Goal: Task Accomplishment & Management: Manage account settings

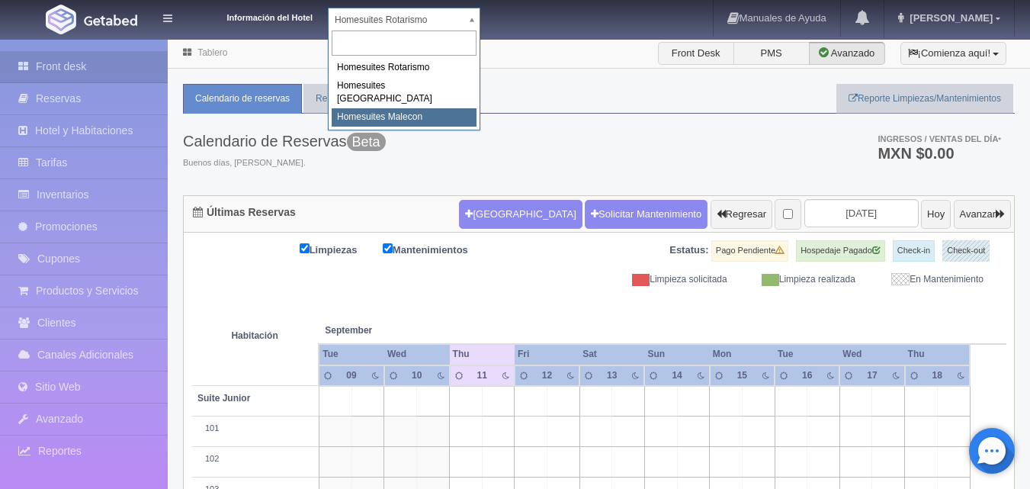
select select "594"
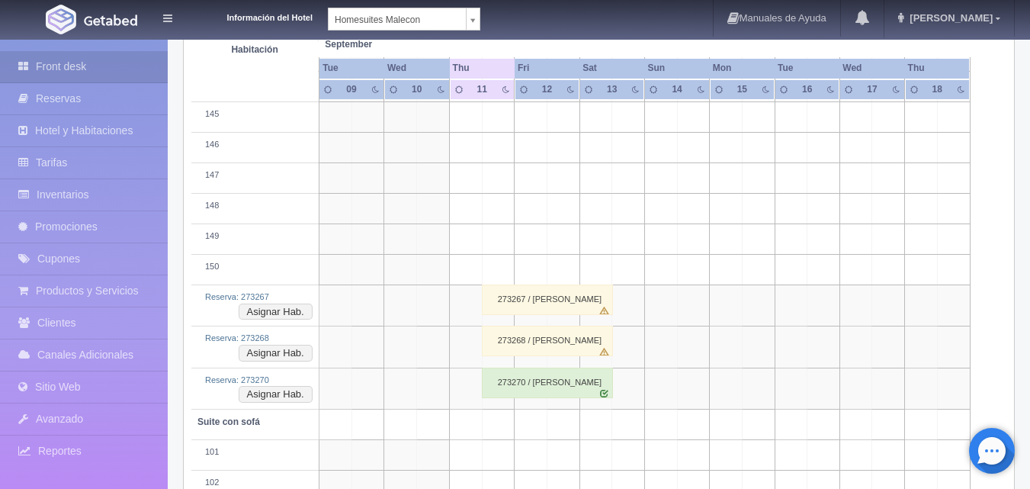
scroll to position [1679, 0]
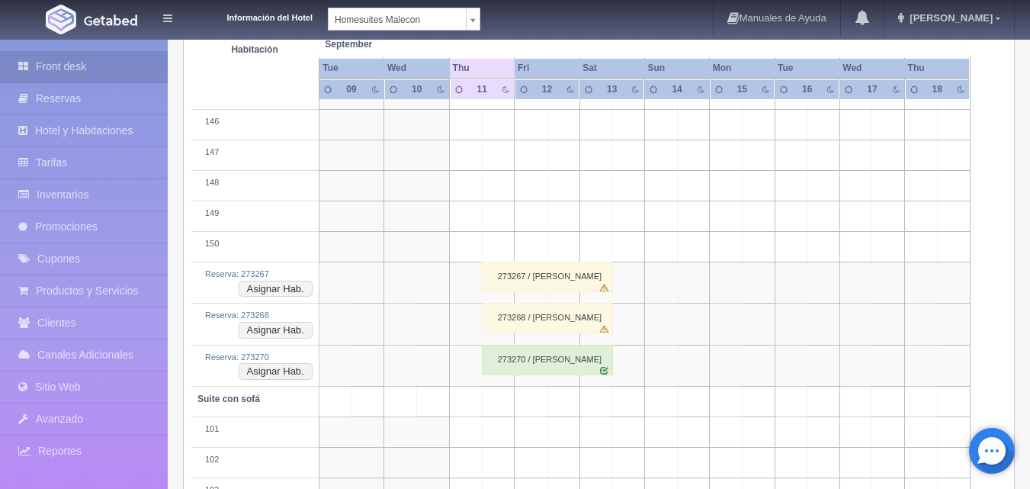
click at [567, 357] on div "273270 / JONATHAN Lomeli Morales" at bounding box center [547, 360] width 131 height 31
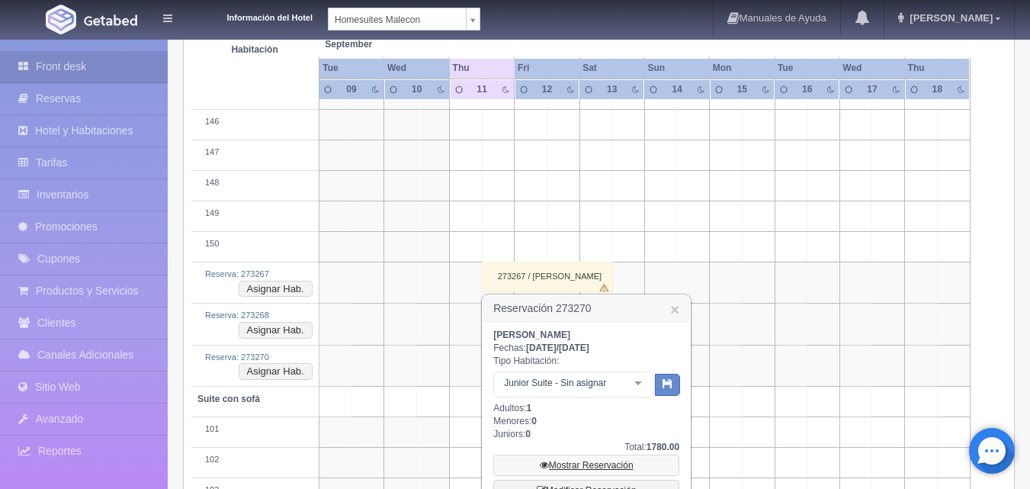
click at [608, 464] on link "Mostrar Reservación" at bounding box center [586, 464] width 186 height 21
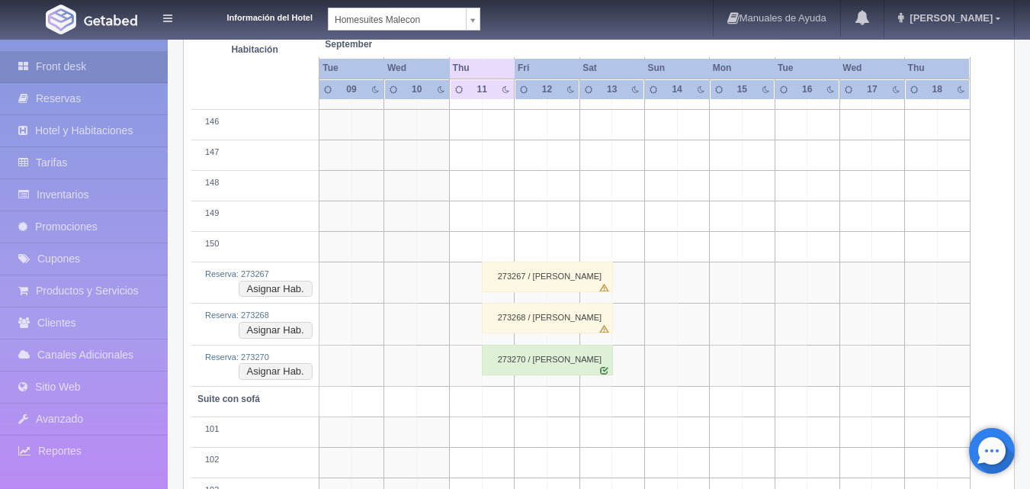
scroll to position [1679, 0]
click at [572, 280] on div "273267 / [PERSON_NAME]" at bounding box center [547, 277] width 131 height 31
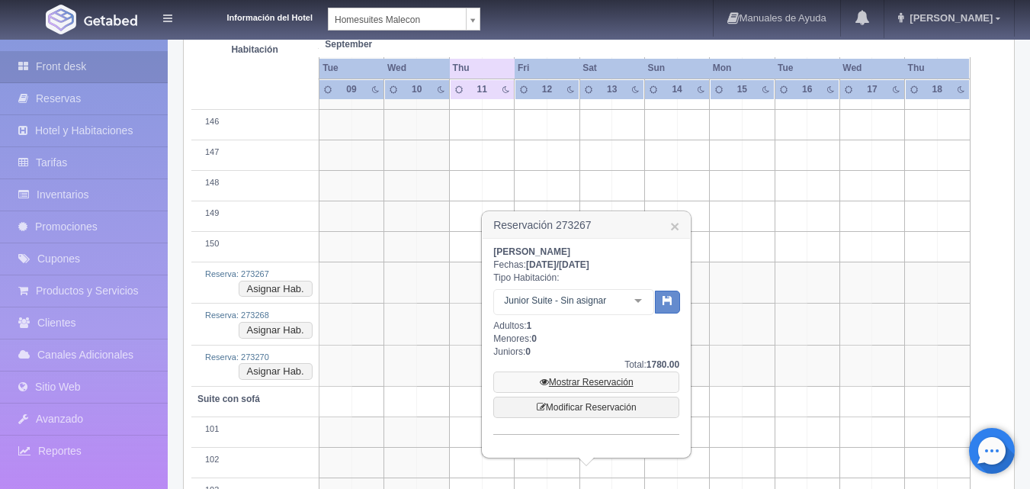
click at [598, 382] on link "Mostrar Reservación" at bounding box center [586, 381] width 186 height 21
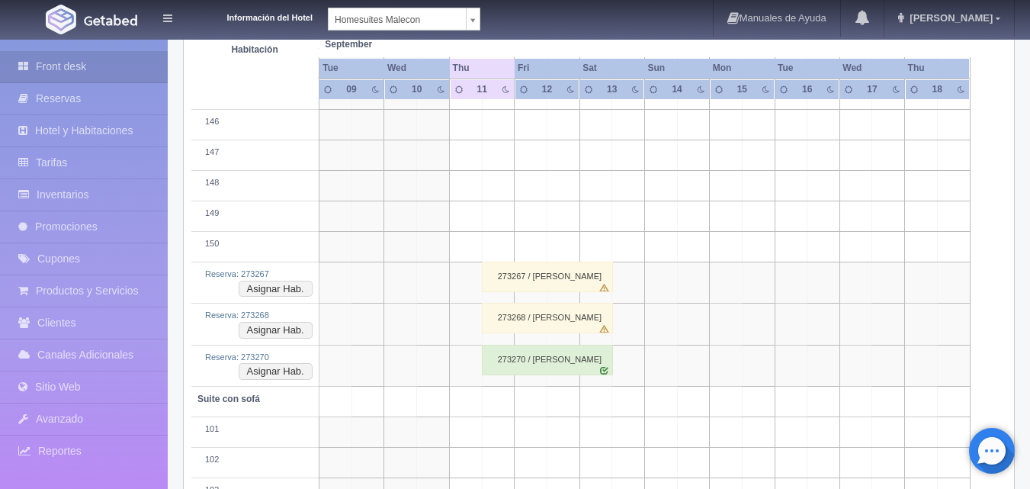
scroll to position [1679, 0]
click at [552, 321] on div "273268 / JONATHAN Lomeli Morales" at bounding box center [547, 318] width 131 height 31
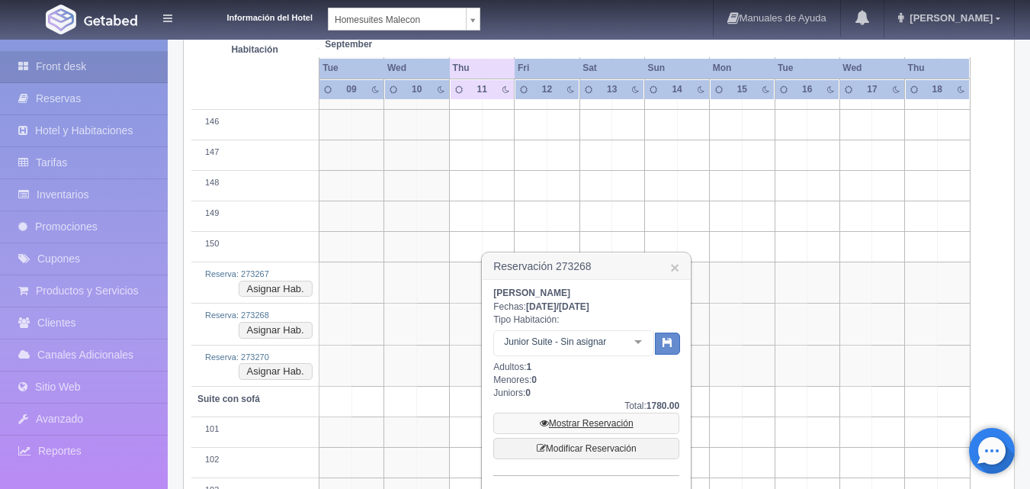
click at [588, 423] on link "Mostrar Reservación" at bounding box center [586, 423] width 186 height 21
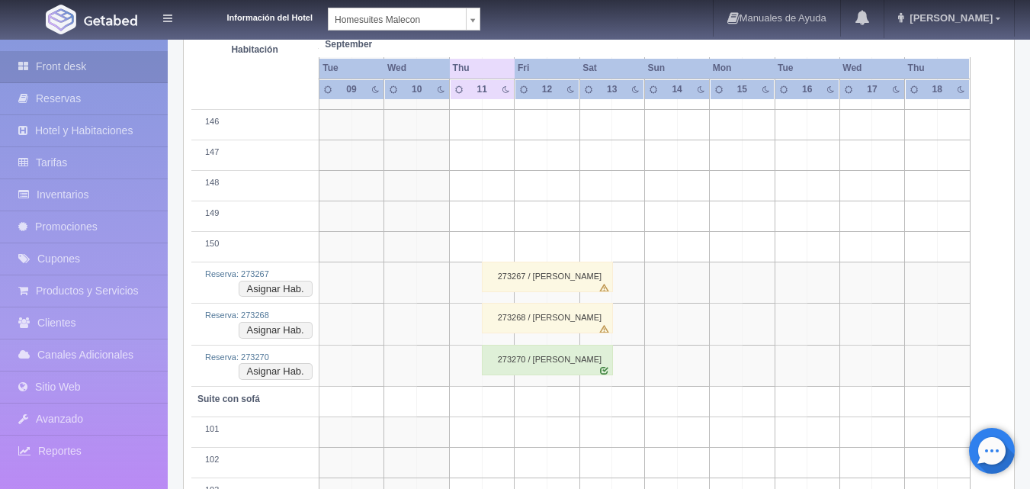
scroll to position [1679, 0]
click at [563, 358] on div "273270 / [PERSON_NAME]" at bounding box center [547, 360] width 131 height 31
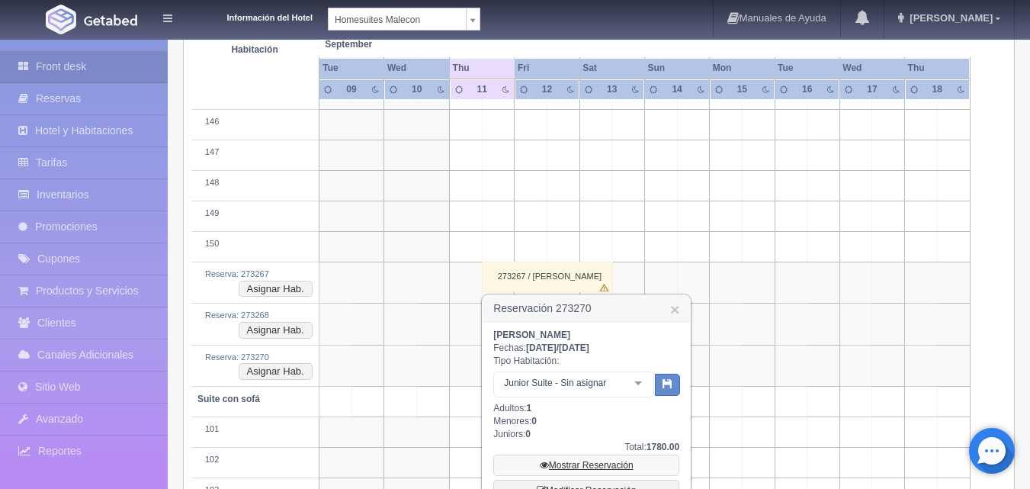
click at [589, 463] on link "Mostrar Reservación" at bounding box center [586, 464] width 186 height 21
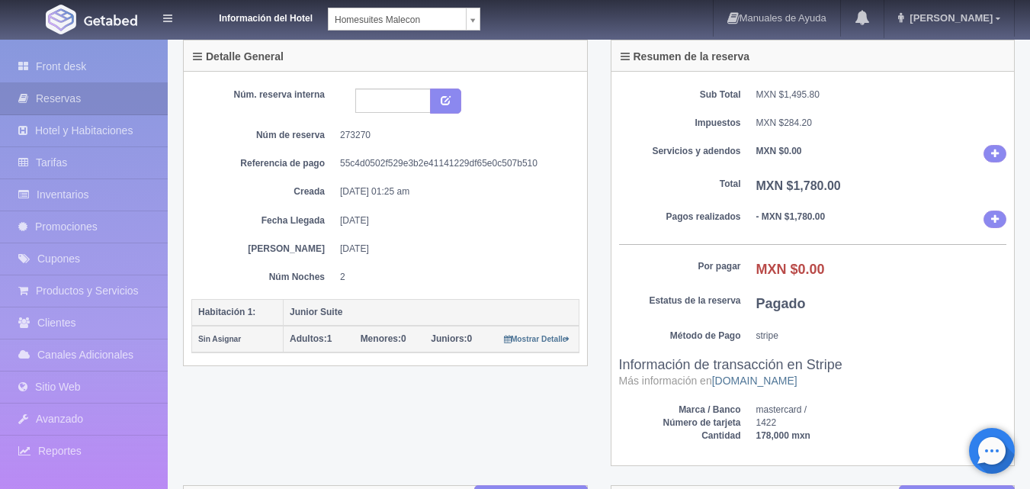
scroll to position [114, 0]
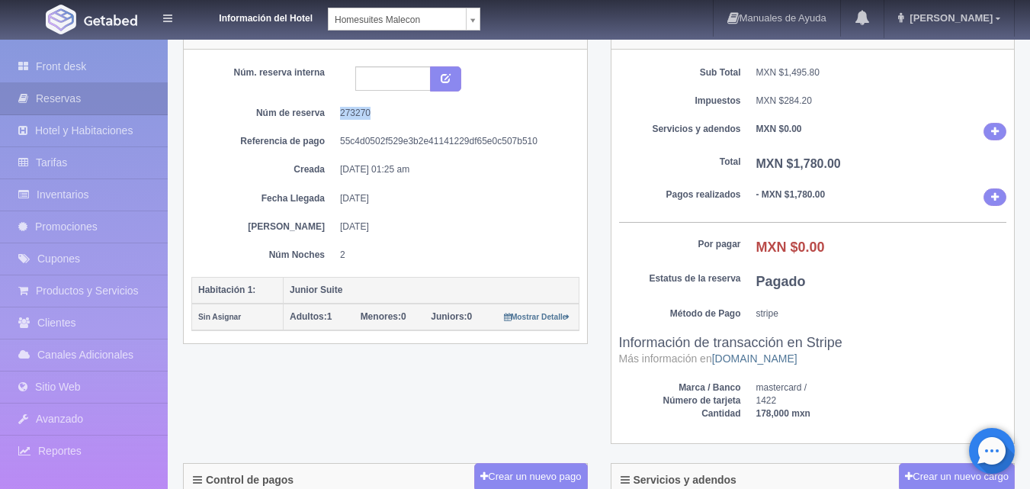
drag, startPoint x: 382, startPoint y: 110, endPoint x: 339, endPoint y: 119, distance: 44.4
click at [339, 119] on dl "Núm de reserva 273270" at bounding box center [385, 113] width 365 height 13
copy dd "273270"
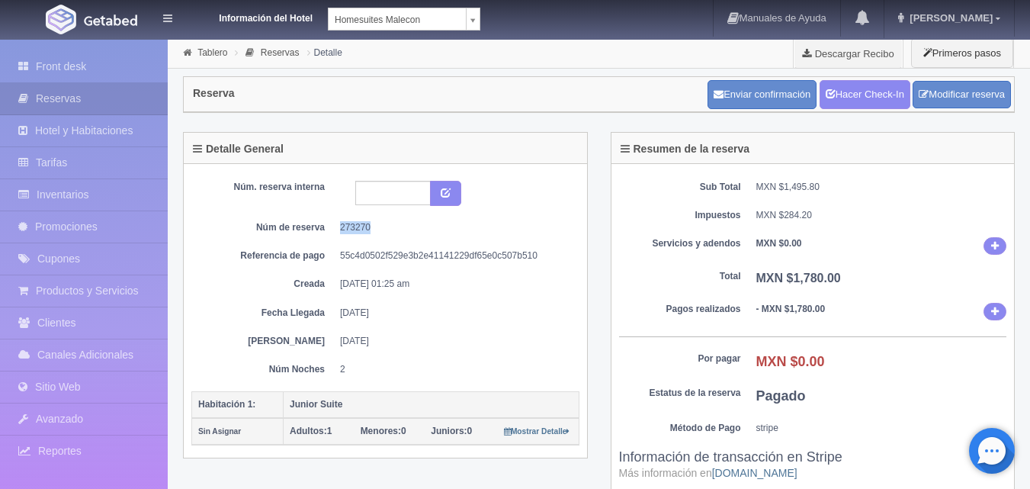
scroll to position [44, 0]
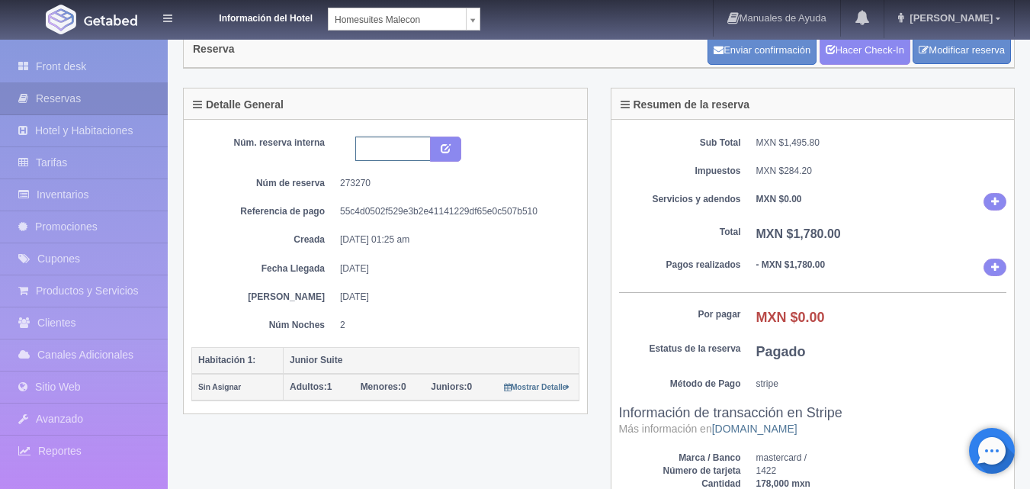
click at [416, 144] on input "text" at bounding box center [392, 149] width 75 height 24
type input "215728 socra"
click at [438, 146] on button "submit" at bounding box center [445, 150] width 31 height 26
